Goal: Task Accomplishment & Management: Manage account settings

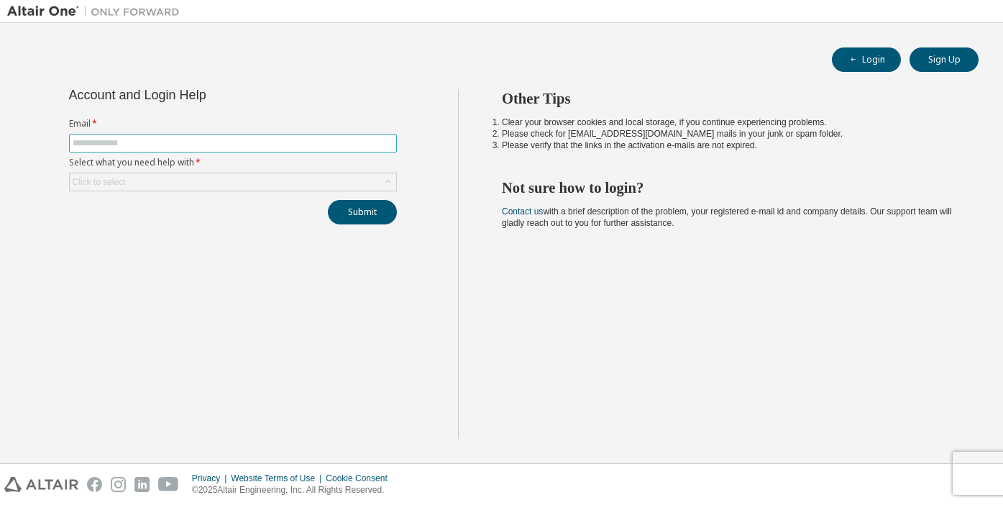
click at [255, 146] on input "text" at bounding box center [233, 143] width 321 height 12
type input "**********"
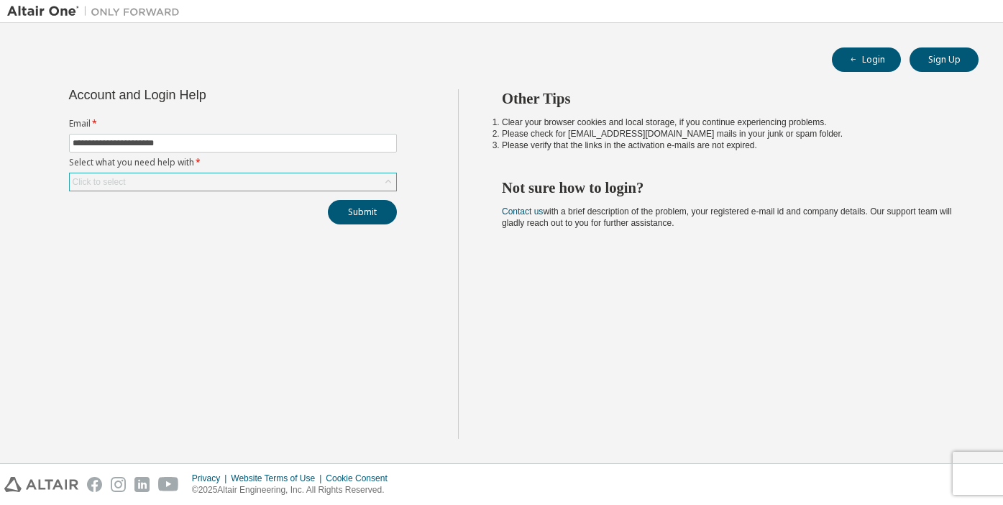
click at [191, 185] on div "Click to select" at bounding box center [233, 181] width 327 height 17
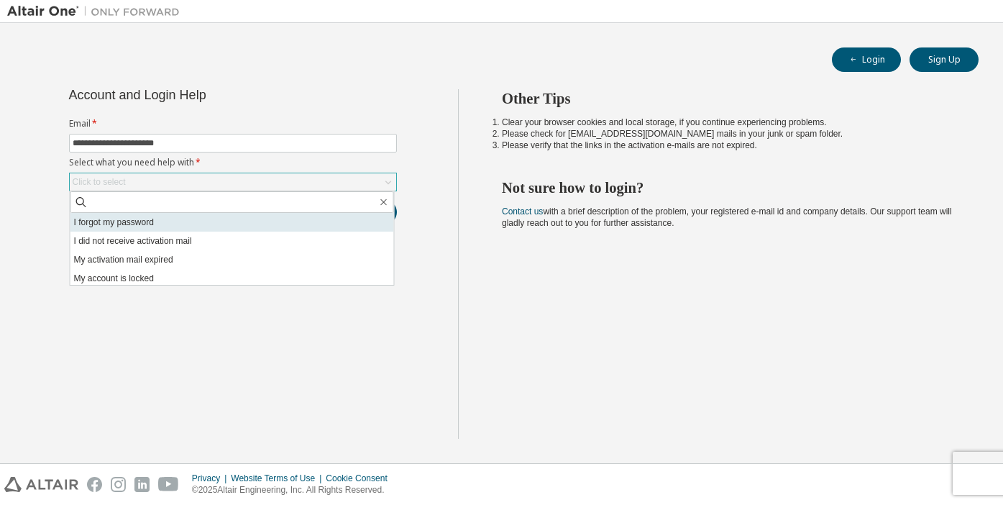
click at [181, 219] on li "I forgot my password" at bounding box center [232, 222] width 324 height 19
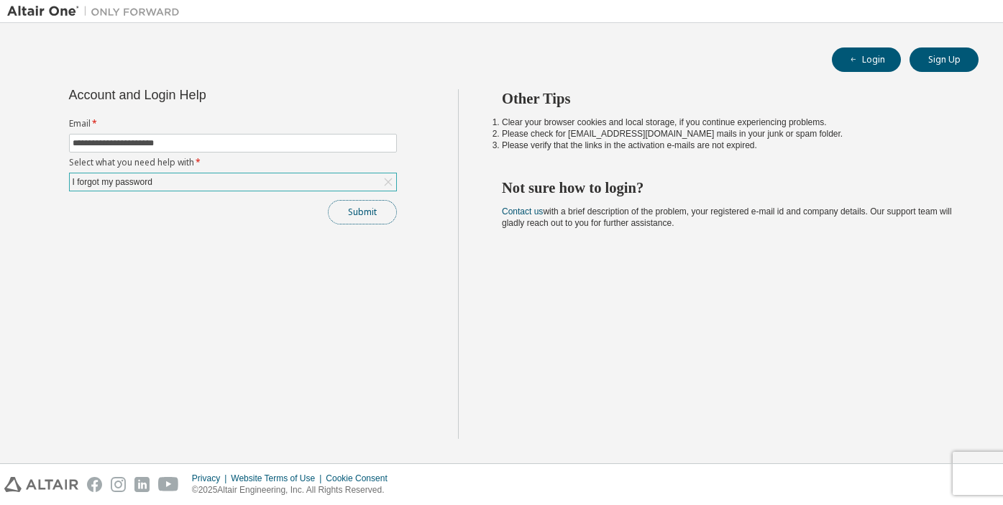
click at [368, 211] on button "Submit" at bounding box center [362, 212] width 69 height 24
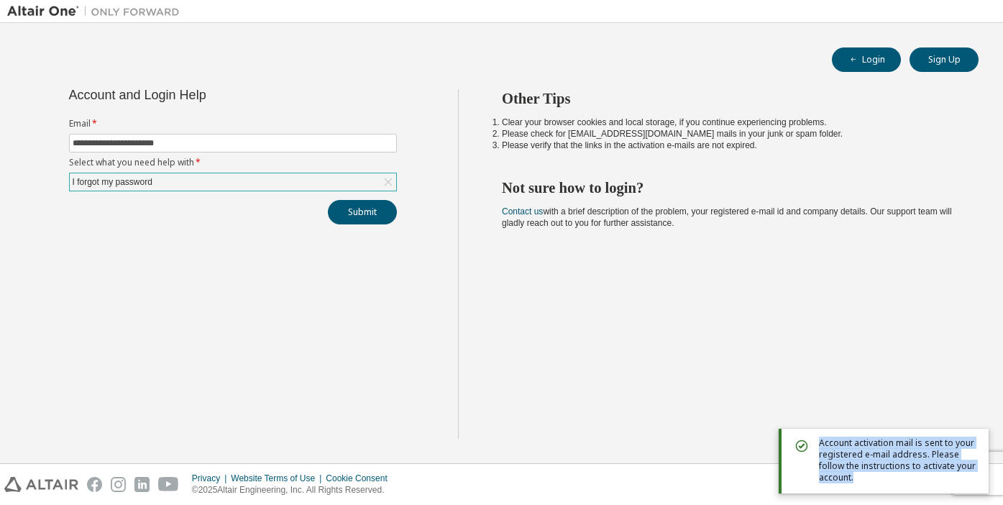
drag, startPoint x: 820, startPoint y: 441, endPoint x: 868, endPoint y: 479, distance: 61.4
click at [868, 479] on span "Account activation mail is sent to your registered e-mail address. Please follo…" at bounding box center [898, 460] width 158 height 46
copy span "Account activation mail is sent to your registered e-mail address. Please follo…"
